Goal: Task Accomplishment & Management: Manage account settings

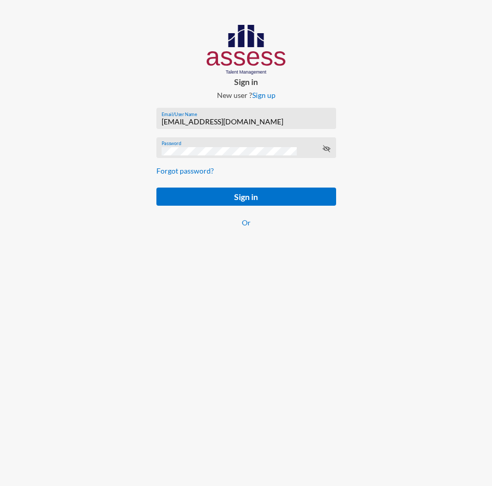
click at [219, 117] on div "[EMAIL_ADDRESS][DOMAIN_NAME] Email/User Name" at bounding box center [246, 121] width 169 height 16
click at [219, 119] on input "[EMAIL_ADDRESS][DOMAIN_NAME]" at bounding box center [246, 122] width 169 height 8
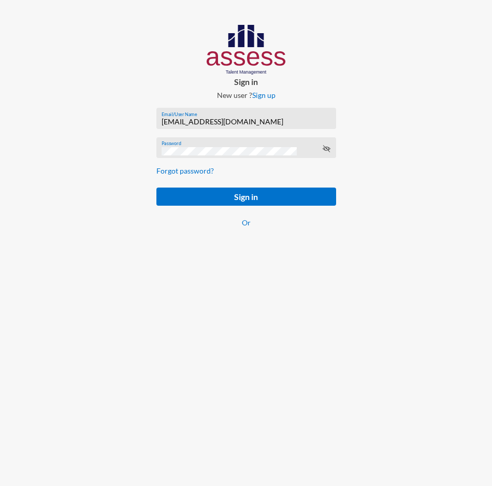
paste input "SPLSS1051471983"
type input "SPLSS1051471983"
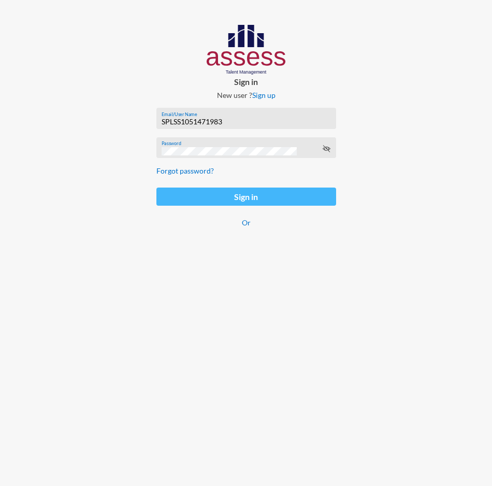
click at [168, 193] on button "Sign in" at bounding box center [246, 196] width 180 height 18
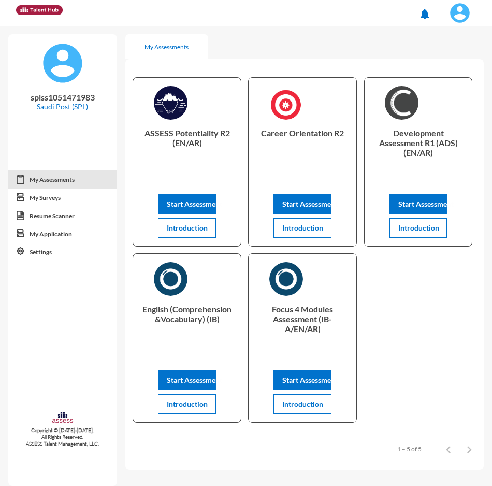
click at [465, 12] on img at bounding box center [460, 13] width 21 height 21
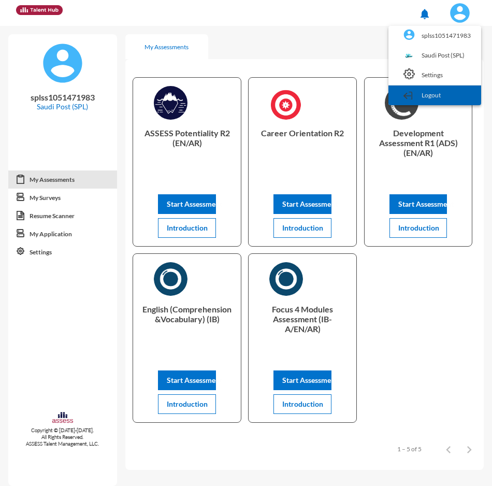
click at [450, 92] on link "Logout" at bounding box center [435, 95] width 82 height 20
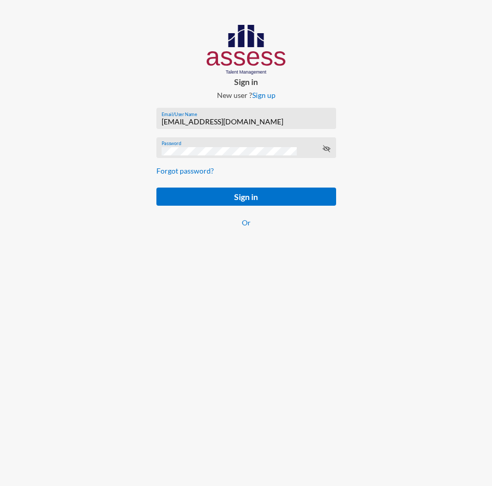
click at [219, 114] on div "[EMAIL_ADDRESS][DOMAIN_NAME] Email/User Name" at bounding box center [246, 121] width 169 height 16
click at [219, 119] on input "[EMAIL_ADDRESS][DOMAIN_NAME]" at bounding box center [246, 122] width 169 height 8
paste input "SPLSS2519140517"
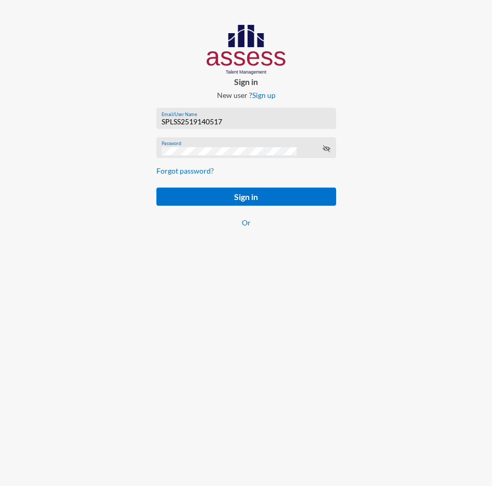
type input "SPLSS2519140517"
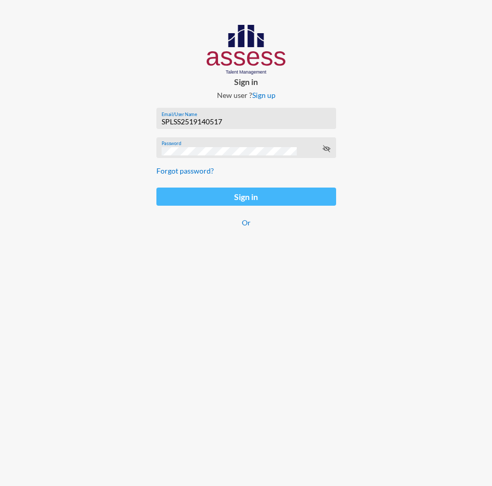
click at [165, 196] on button "Sign in" at bounding box center [246, 196] width 180 height 18
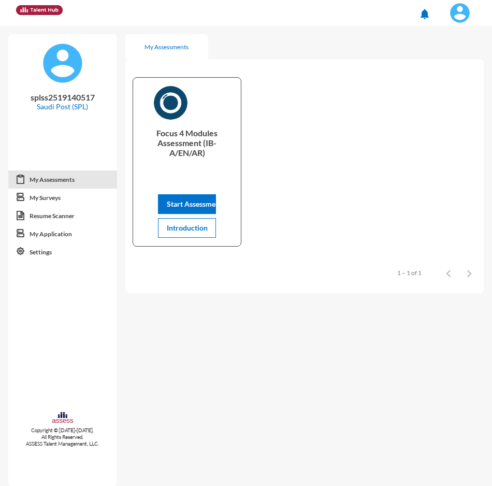
click at [454, 18] on img at bounding box center [460, 13] width 21 height 21
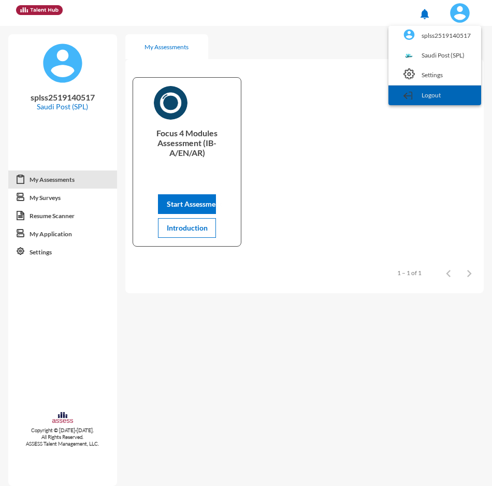
click at [437, 95] on link "Logout" at bounding box center [435, 95] width 82 height 20
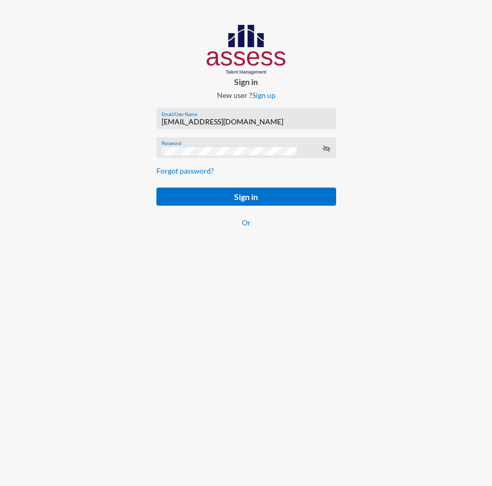
click at [221, 123] on input "[EMAIL_ADDRESS][DOMAIN_NAME]" at bounding box center [246, 122] width 169 height 8
click at [220, 120] on input "[EMAIL_ADDRESS][DOMAIN_NAME]" at bounding box center [246, 122] width 169 height 8
paste input "SPLSS1005587231"
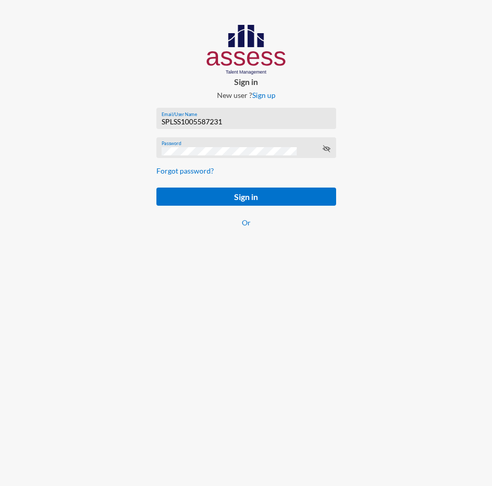
type input "SPLSS1005587231"
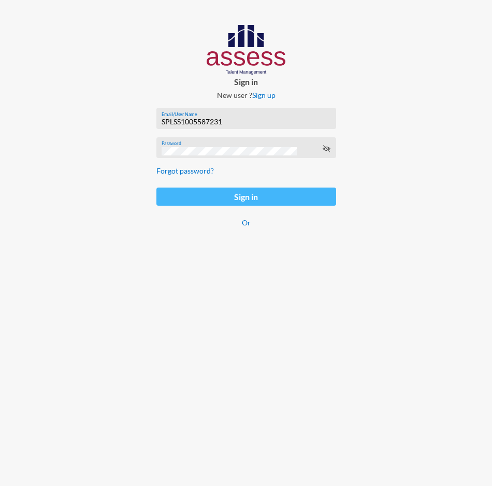
click at [165, 194] on button "Sign in" at bounding box center [246, 196] width 180 height 18
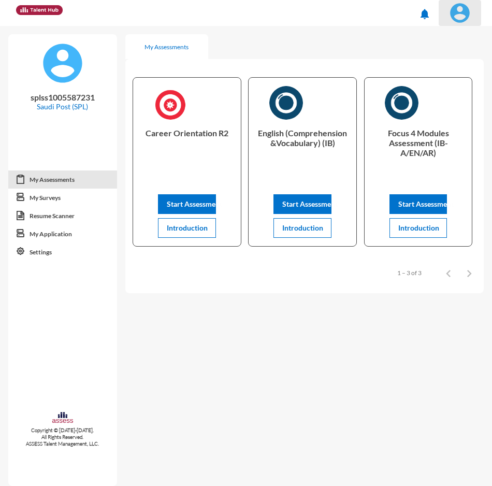
click at [449, 4] on span at bounding box center [460, 13] width 26 height 21
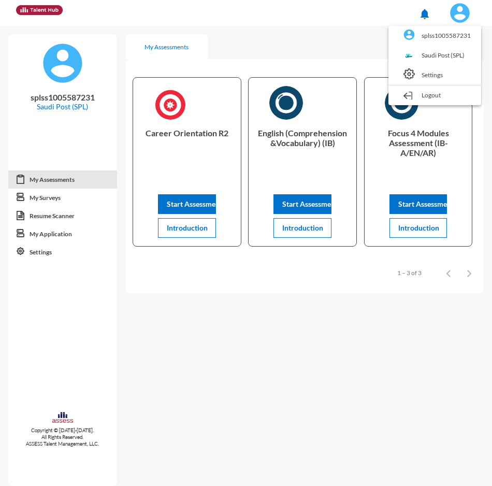
click at [431, 92] on link "Logout" at bounding box center [435, 95] width 82 height 20
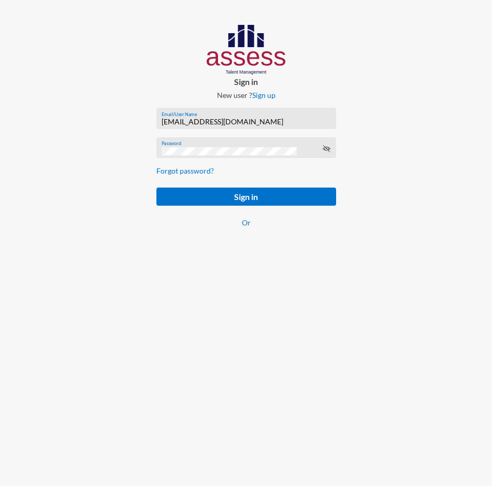
click at [188, 122] on input "[EMAIL_ADDRESS][DOMAIN_NAME]" at bounding box center [246, 122] width 169 height 8
click at [181, 121] on input "[EMAIL_ADDRESS][DOMAIN_NAME]" at bounding box center [246, 122] width 169 height 8
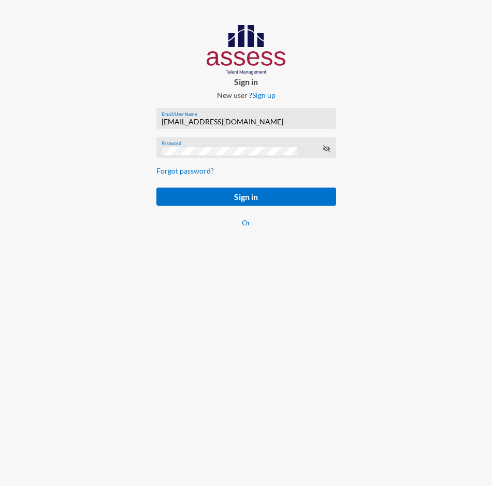
paste input "basalghamdi091105"
type input "basalghamdi091105"
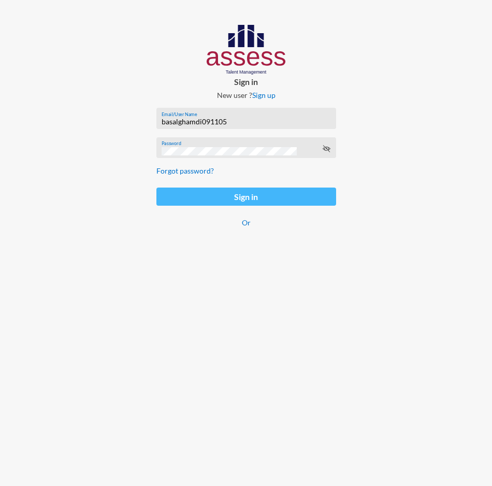
click at [174, 191] on button "Sign in" at bounding box center [246, 196] width 180 height 18
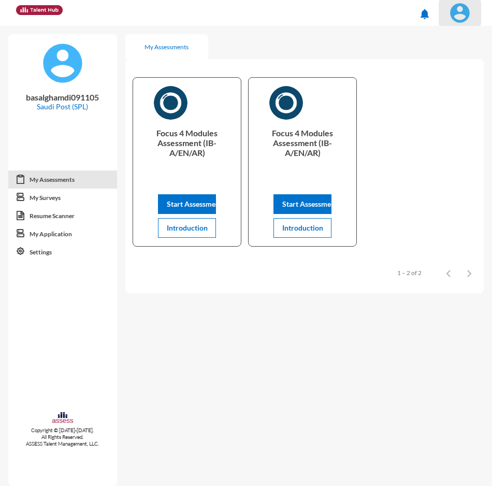
click at [461, 18] on img at bounding box center [460, 13] width 21 height 21
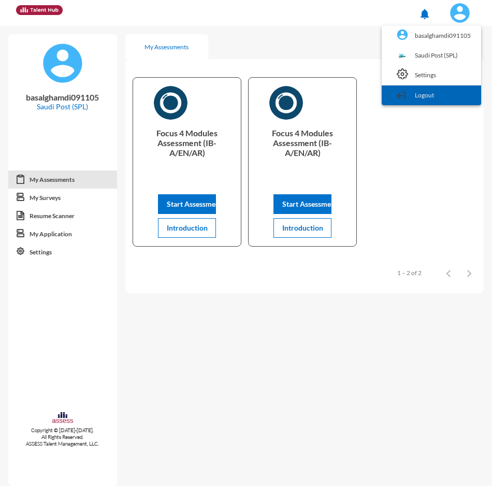
click at [423, 99] on link "Logout" at bounding box center [431, 95] width 89 height 20
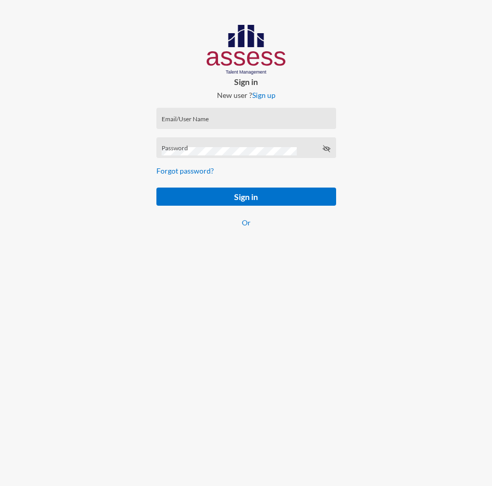
type input "[EMAIL_ADDRESS][DOMAIN_NAME]"
